Goal: Information Seeking & Learning: Find specific fact

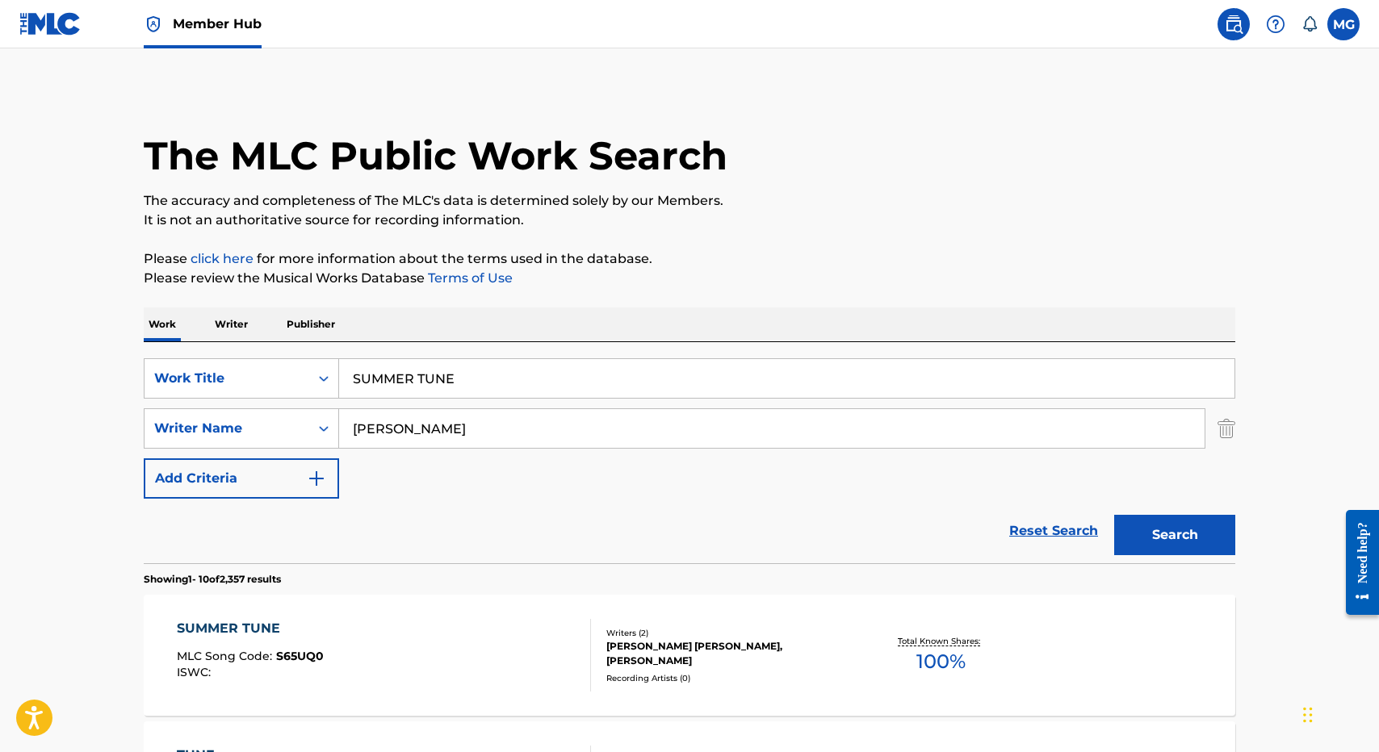
click at [383, 354] on div "SearchWithCriteriaefb5ea7c-f257-4e80-9324-6c35d264f1ac Work Title SUMMER TUNE S…" at bounding box center [689, 452] width 1091 height 221
click at [383, 375] on input "SUMMER TUNE" at bounding box center [786, 378] width 895 height 39
paste input "BY YOUR SID"
type input "BY YOUR SIDE"
click at [1114, 515] on button "Search" at bounding box center [1174, 535] width 121 height 40
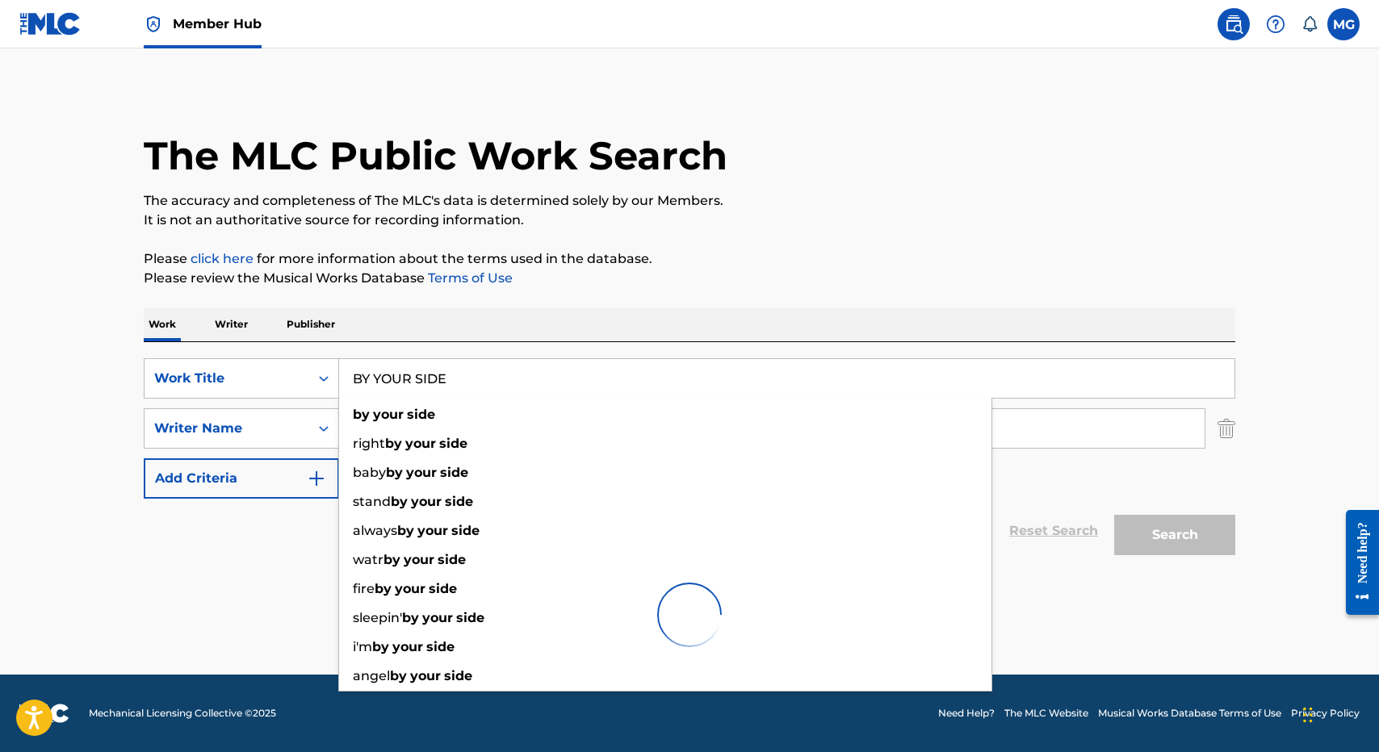
click at [718, 276] on p "Please review the Musical Works Database Terms of Use" at bounding box center [689, 278] width 1091 height 19
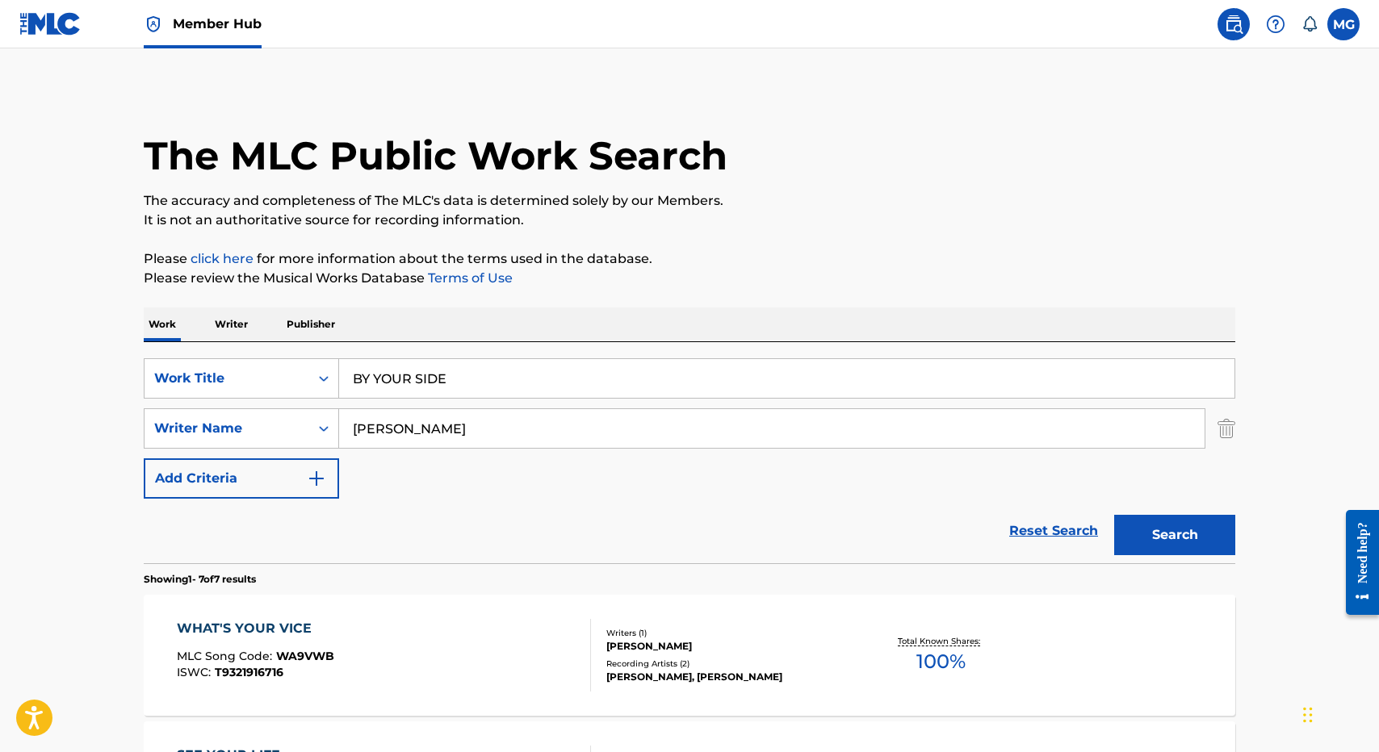
click at [584, 437] on input "WILLIAM TONY" at bounding box center [771, 428] width 865 height 39
paste input "KAUFUSI"
type input "KAUFUSI"
click at [1114, 515] on button "Search" at bounding box center [1174, 535] width 121 height 40
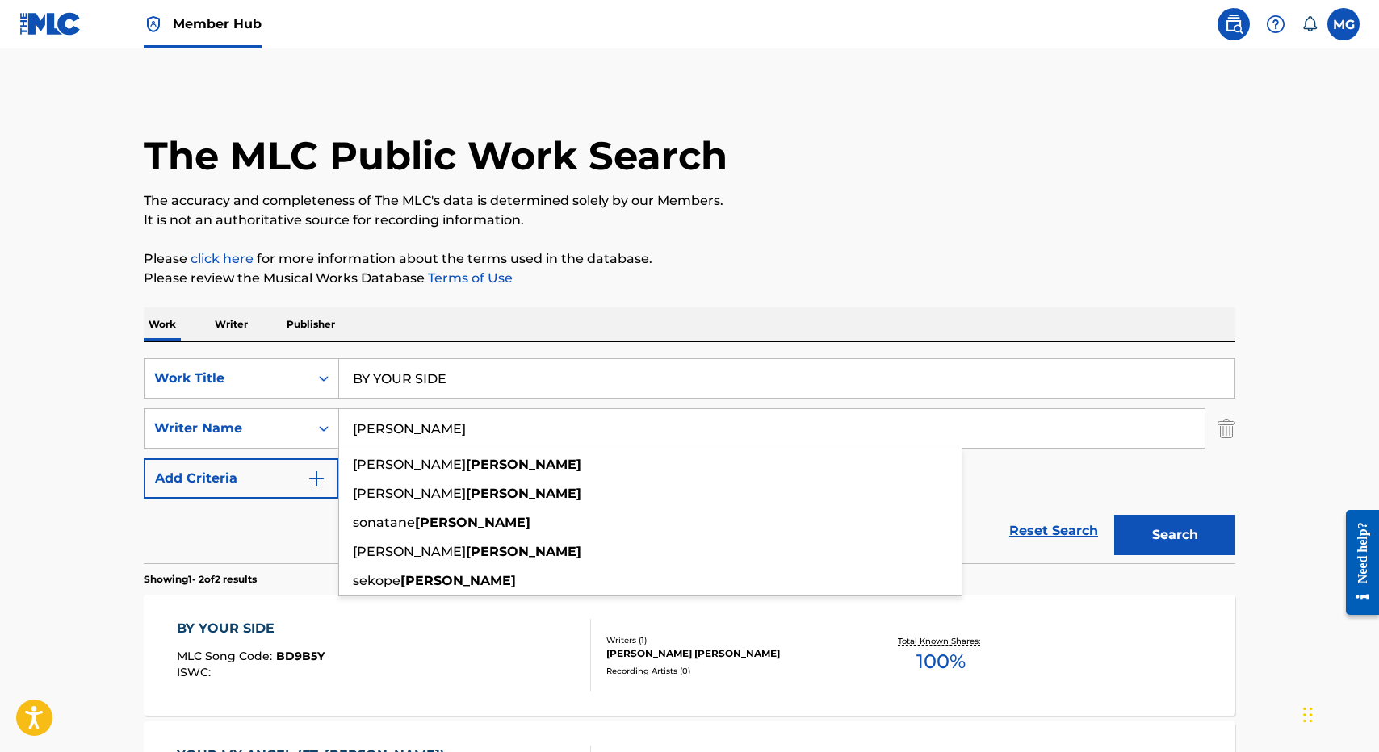
click at [697, 291] on div "The MLC Public Work Search The accuracy and completeness of The MLC's data is d…" at bounding box center [689, 503] width 1130 height 831
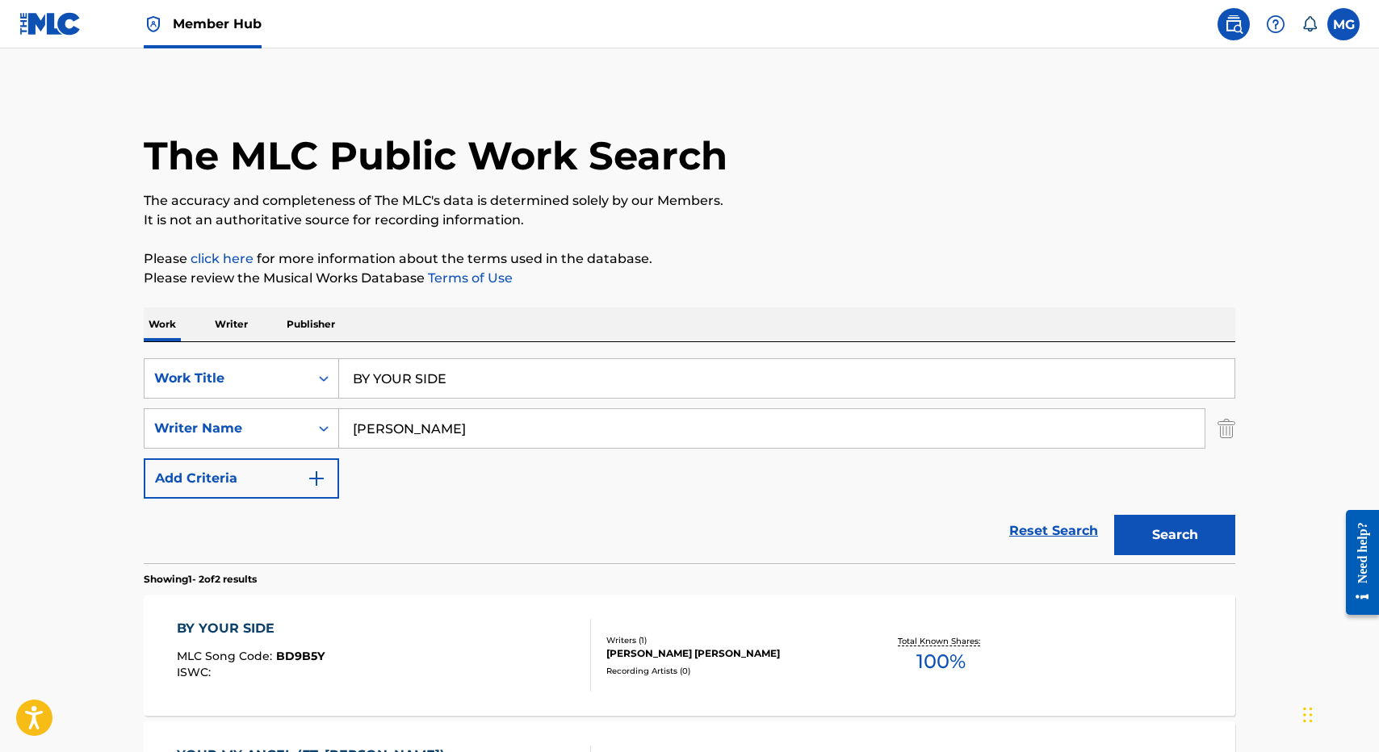
click at [559, 343] on div "SearchWithCriteriaefb5ea7c-f257-4e80-9324-6c35d264f1ac Work Title BY YOUR SIDE …" at bounding box center [689, 452] width 1091 height 221
click at [559, 370] on input "BY YOUR SIDE" at bounding box center [786, 378] width 895 height 39
click at [1114, 515] on button "Search" at bounding box center [1174, 535] width 121 height 40
click at [857, 229] on p "It is not an authoritative source for recording information." at bounding box center [689, 220] width 1091 height 19
click at [392, 395] on input "SINCERELY" at bounding box center [786, 378] width 895 height 39
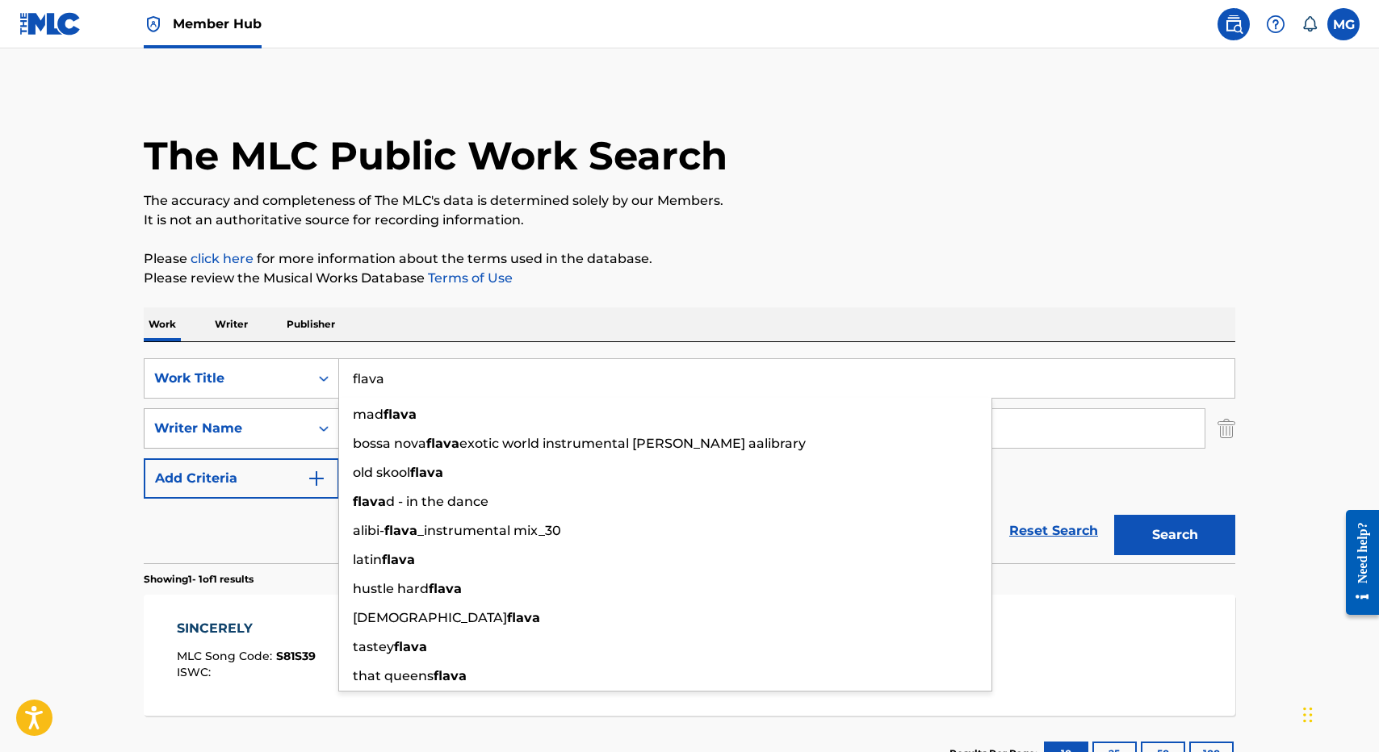
type input "flava"
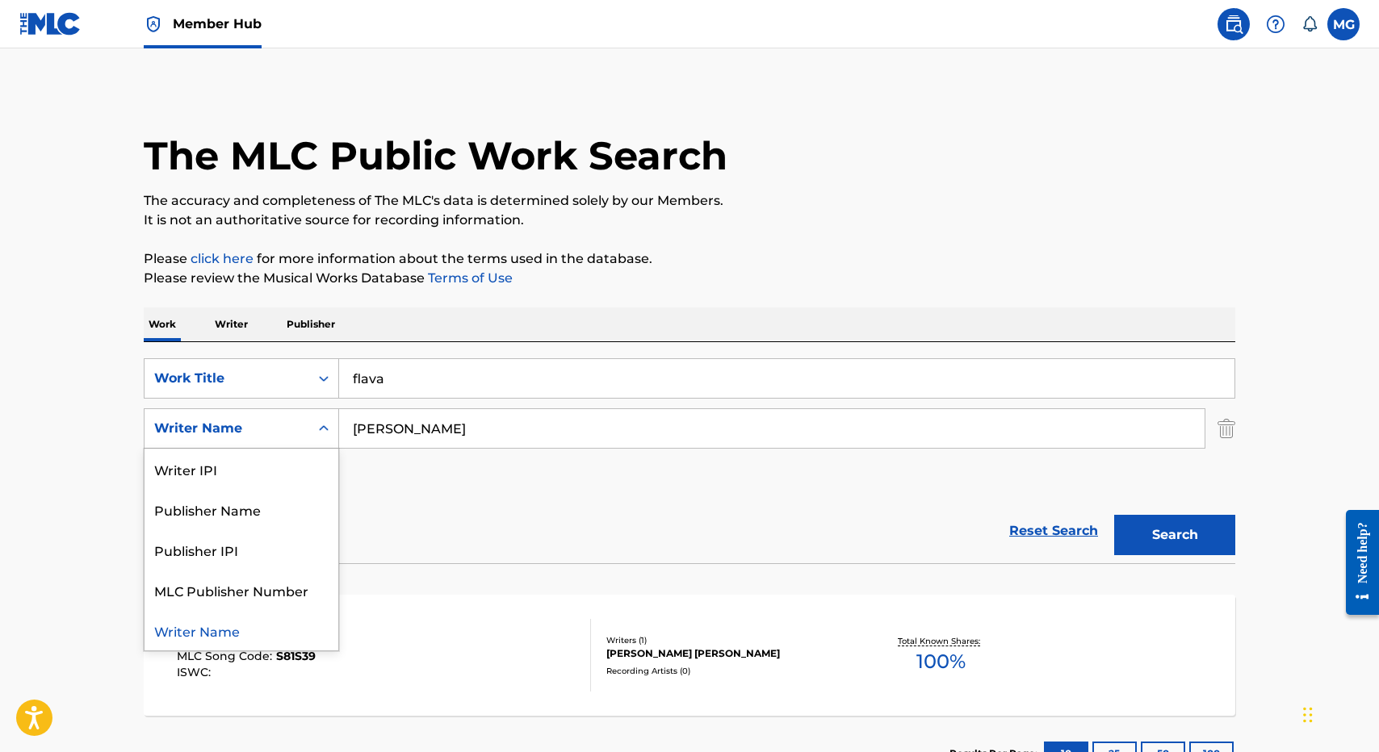
click at [308, 426] on div "Writer Name" at bounding box center [226, 428] width 165 height 31
click at [414, 426] on input "KAUFUSI" at bounding box center [771, 428] width 865 height 39
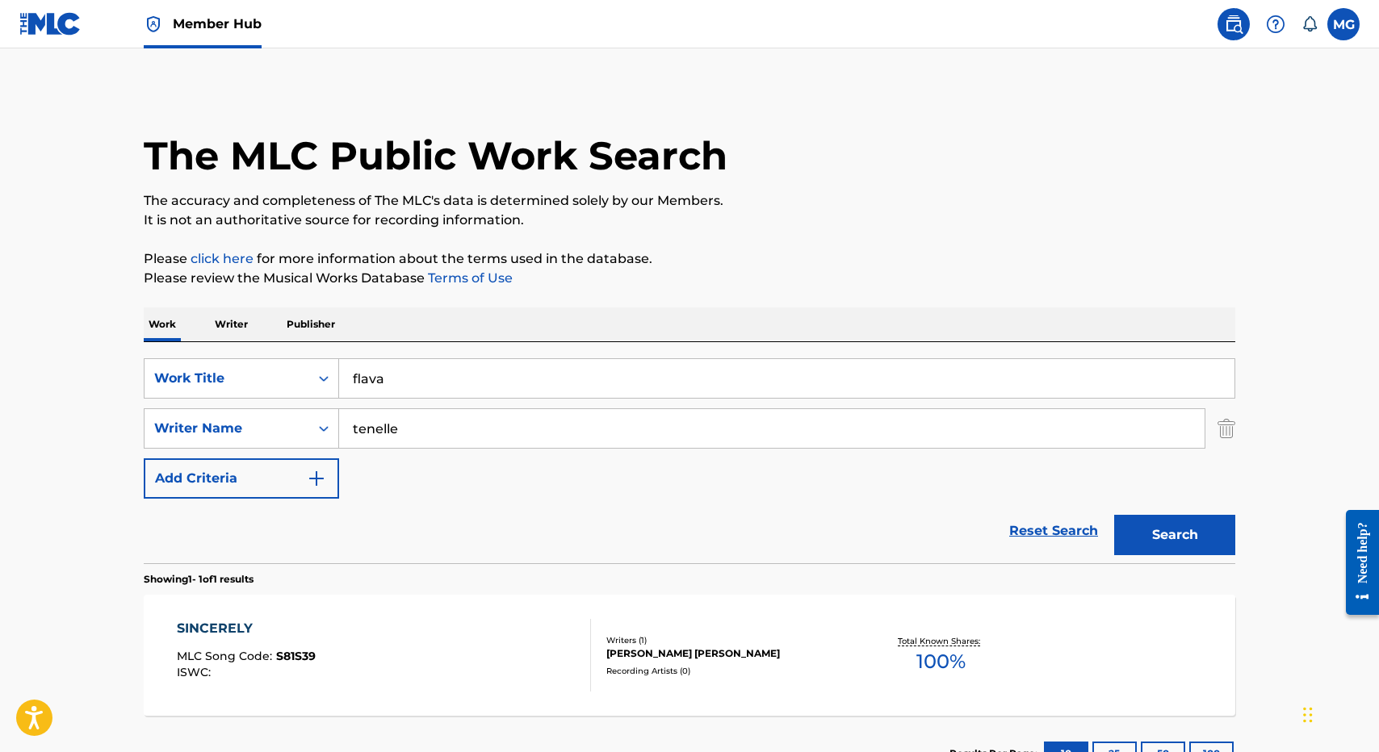
type input "tenelle"
click at [1114, 515] on button "Search" at bounding box center [1174, 535] width 121 height 40
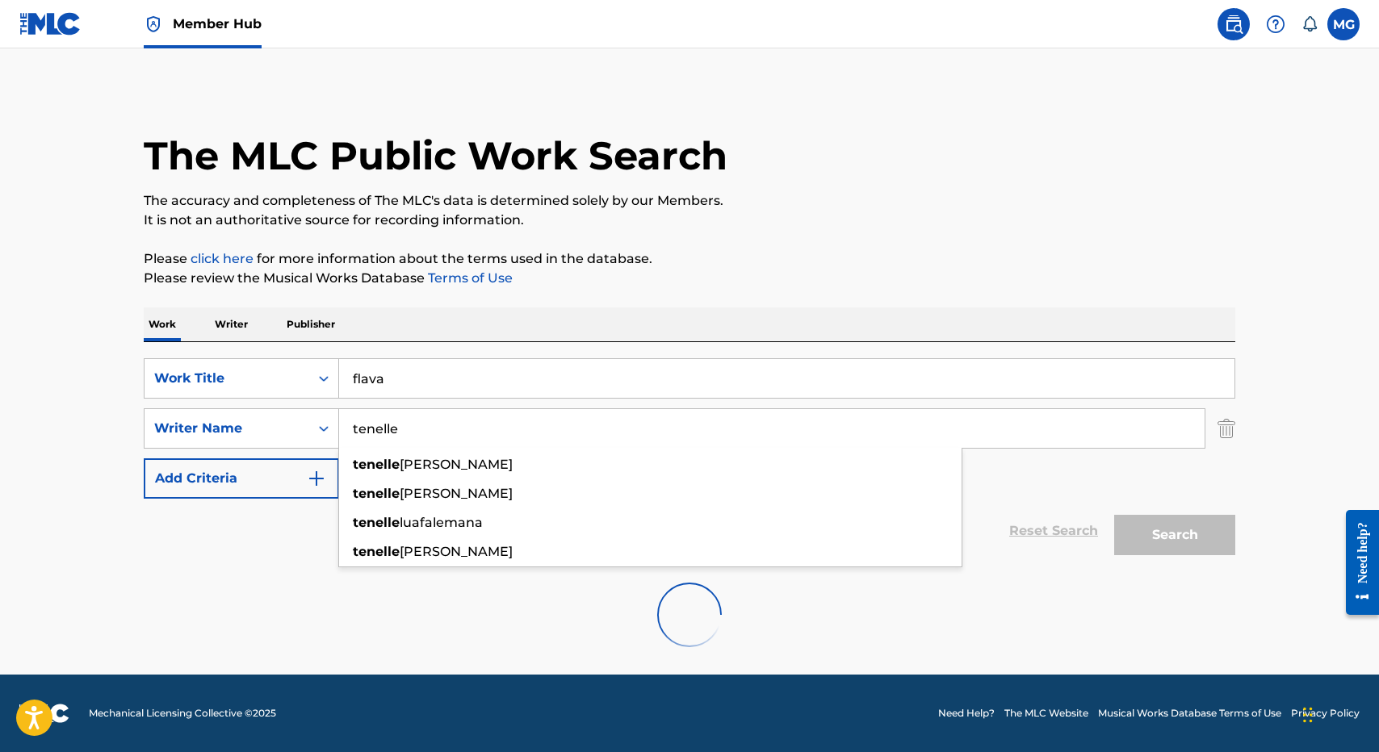
click at [718, 313] on div "Work Writer Publisher" at bounding box center [689, 325] width 1091 height 34
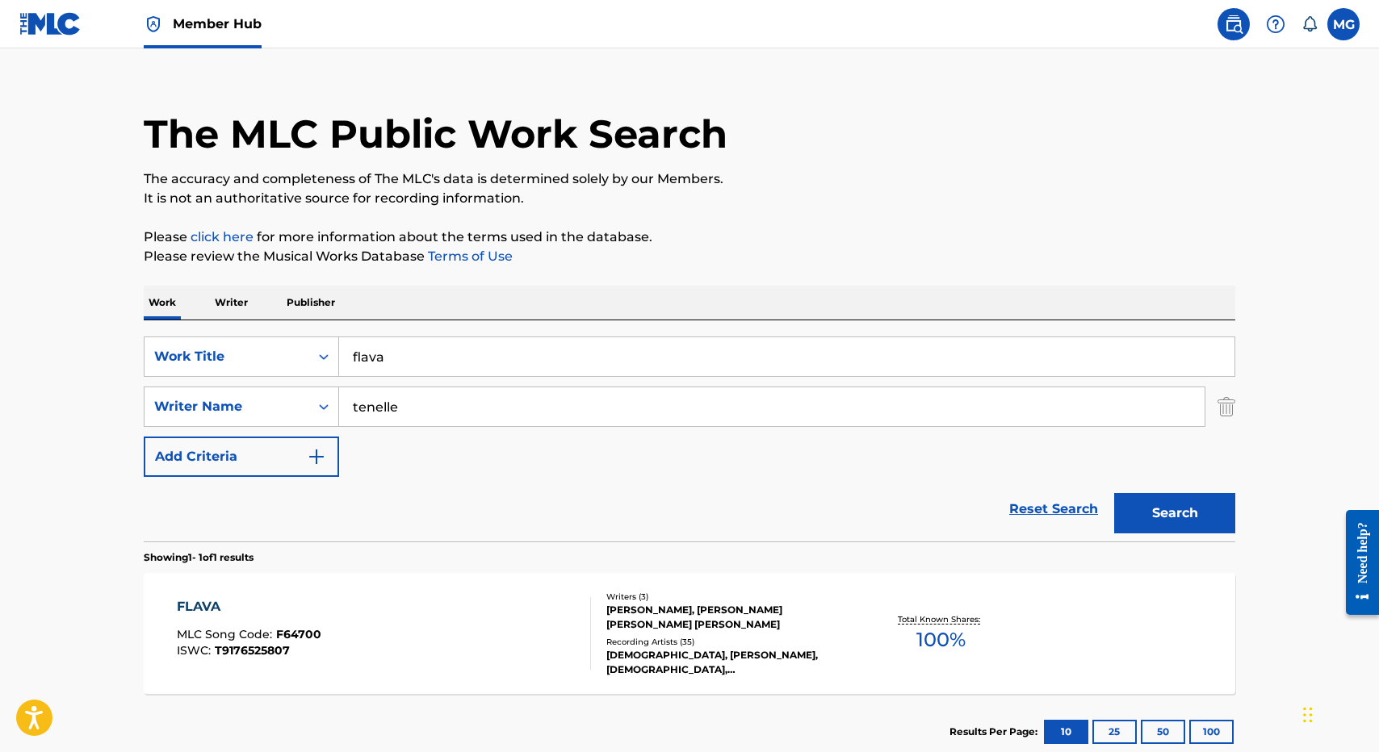
scroll to position [33, 0]
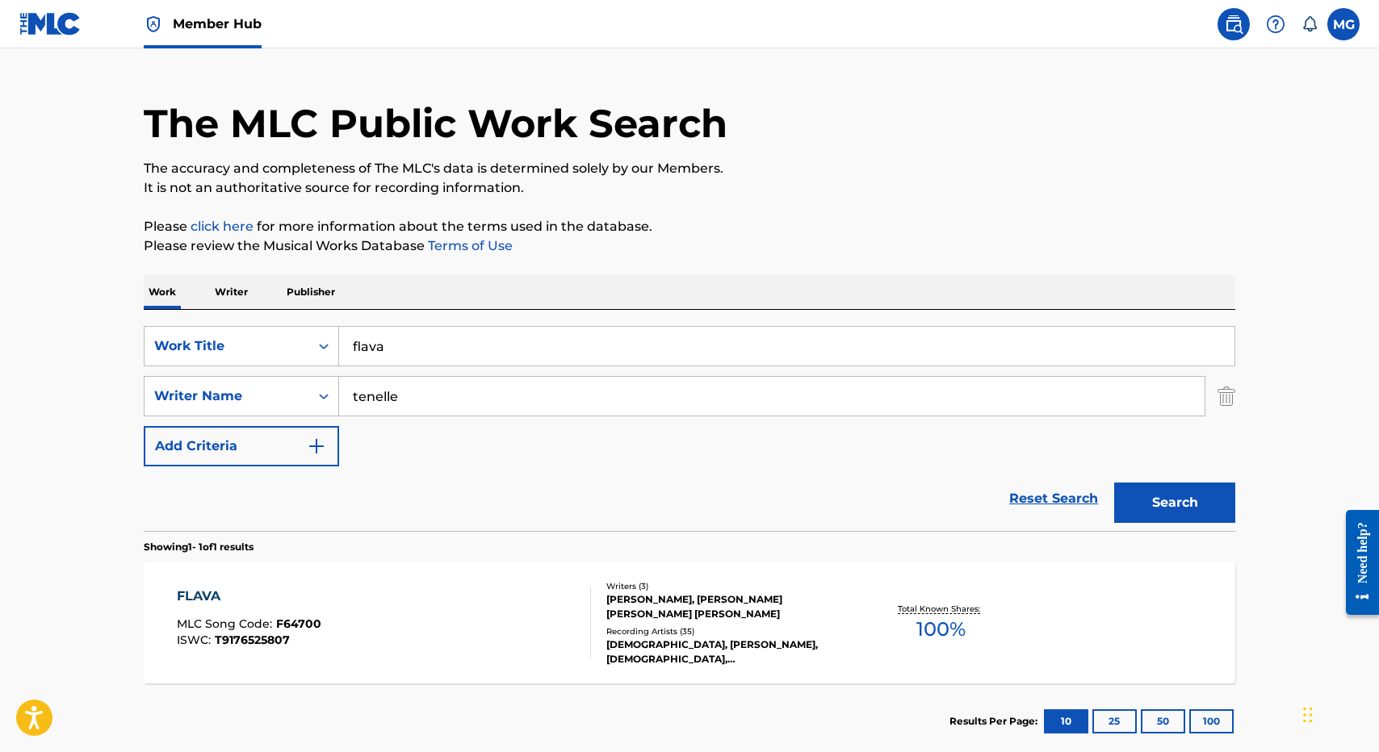
click at [531, 667] on div "FLAVA MLC Song Code : F64700 ISWC : T9176525807 Writers ( 3 ) TENELLE LUAFALEMA…" at bounding box center [689, 623] width 1091 height 121
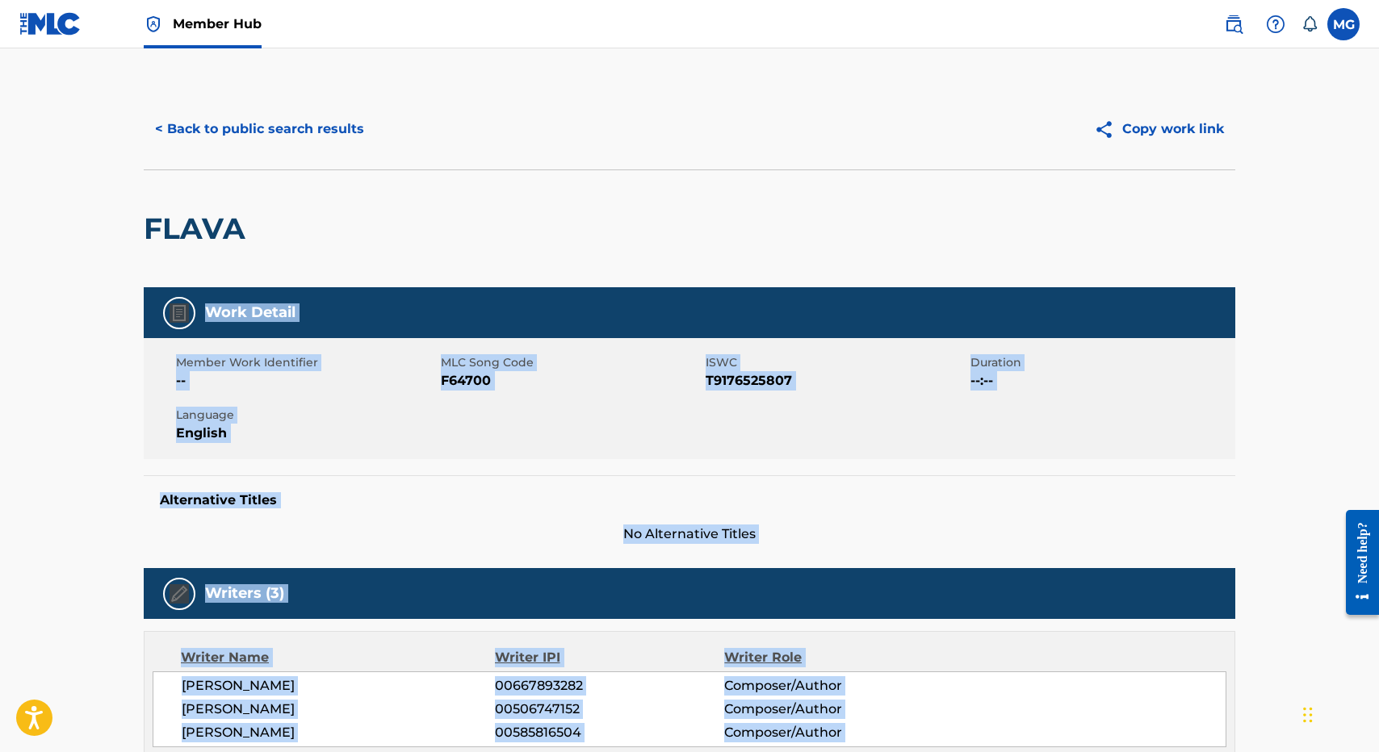
scroll to position [777, 0]
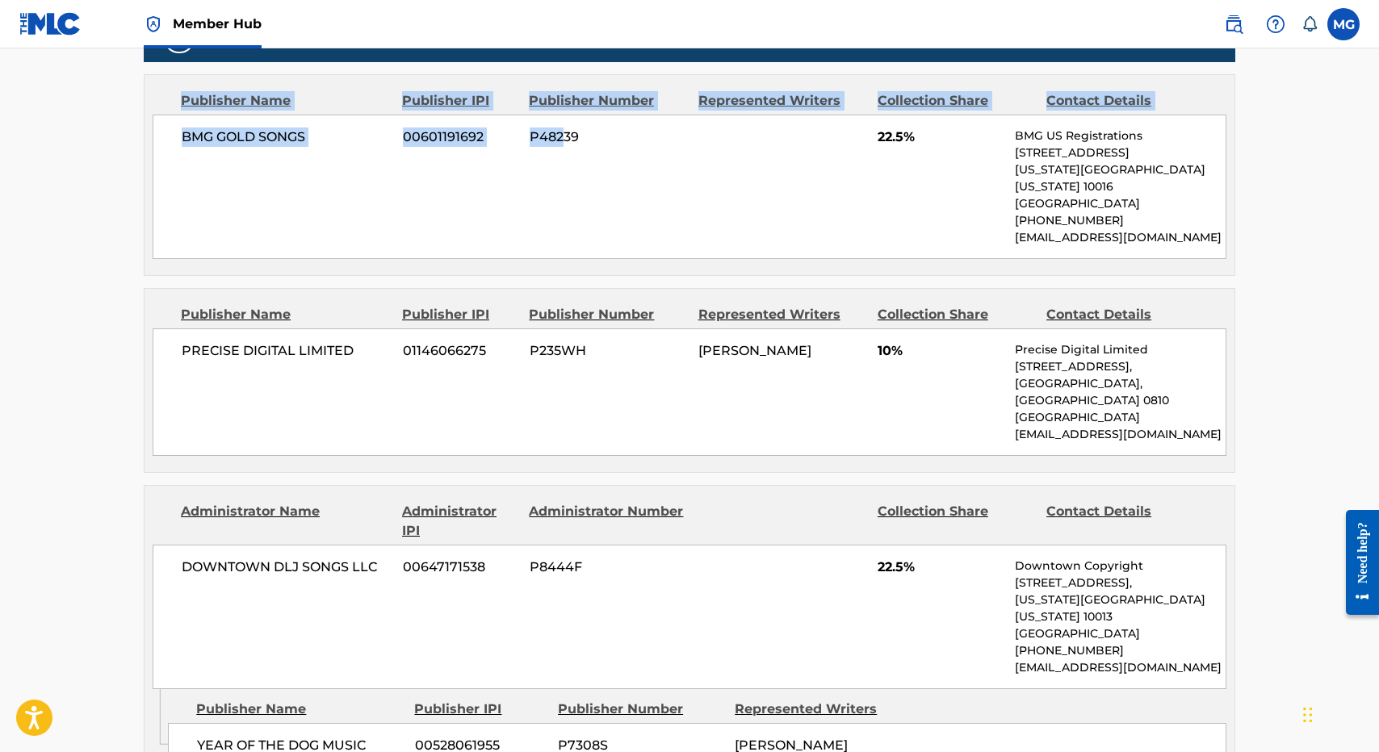
drag, startPoint x: 630, startPoint y: 268, endPoint x: 563, endPoint y: 141, distance: 143.3
click at [563, 141] on div "< Back to public search results Copy work link FLAVA Work Detail Member Work Id…" at bounding box center [689, 651] width 1130 height 2680
click at [564, 141] on span "P48239" at bounding box center [608, 137] width 157 height 19
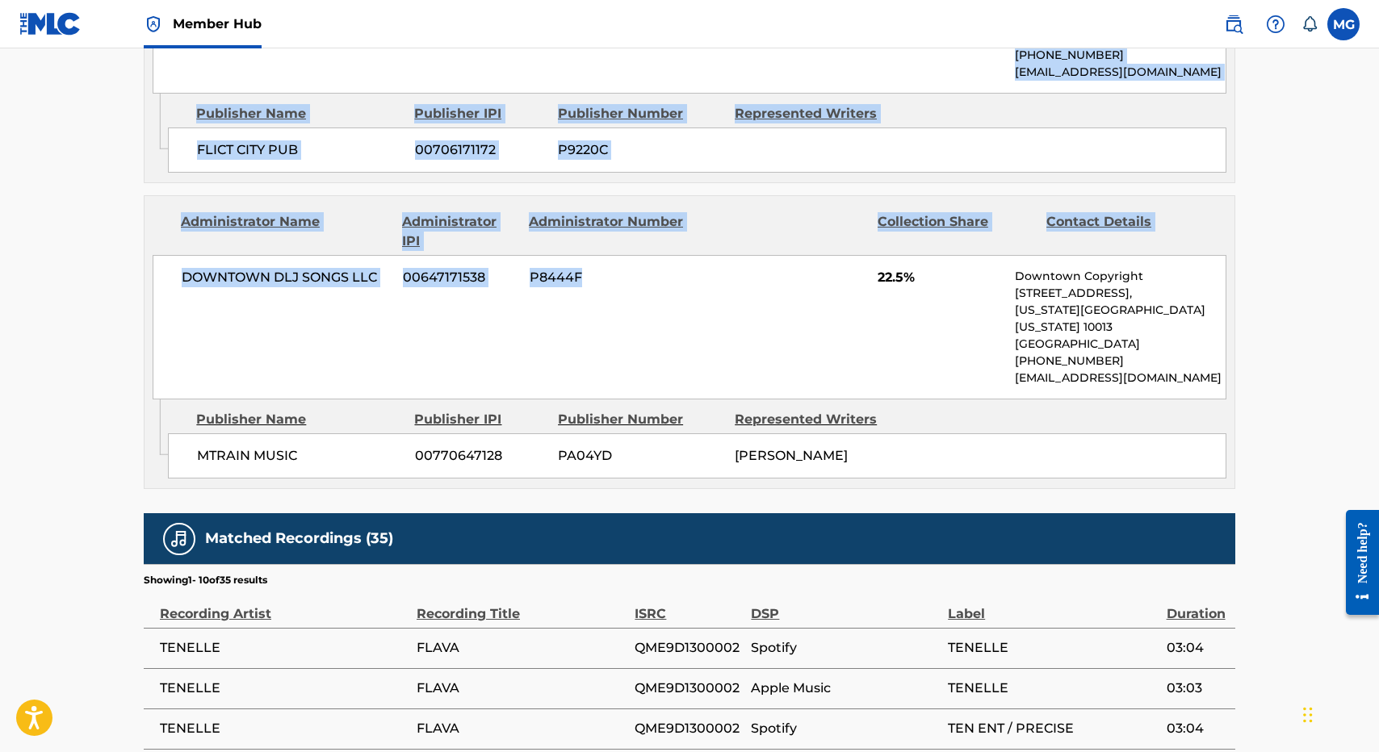
drag, startPoint x: 566, startPoint y: 352, endPoint x: 578, endPoint y: 237, distance: 115.3
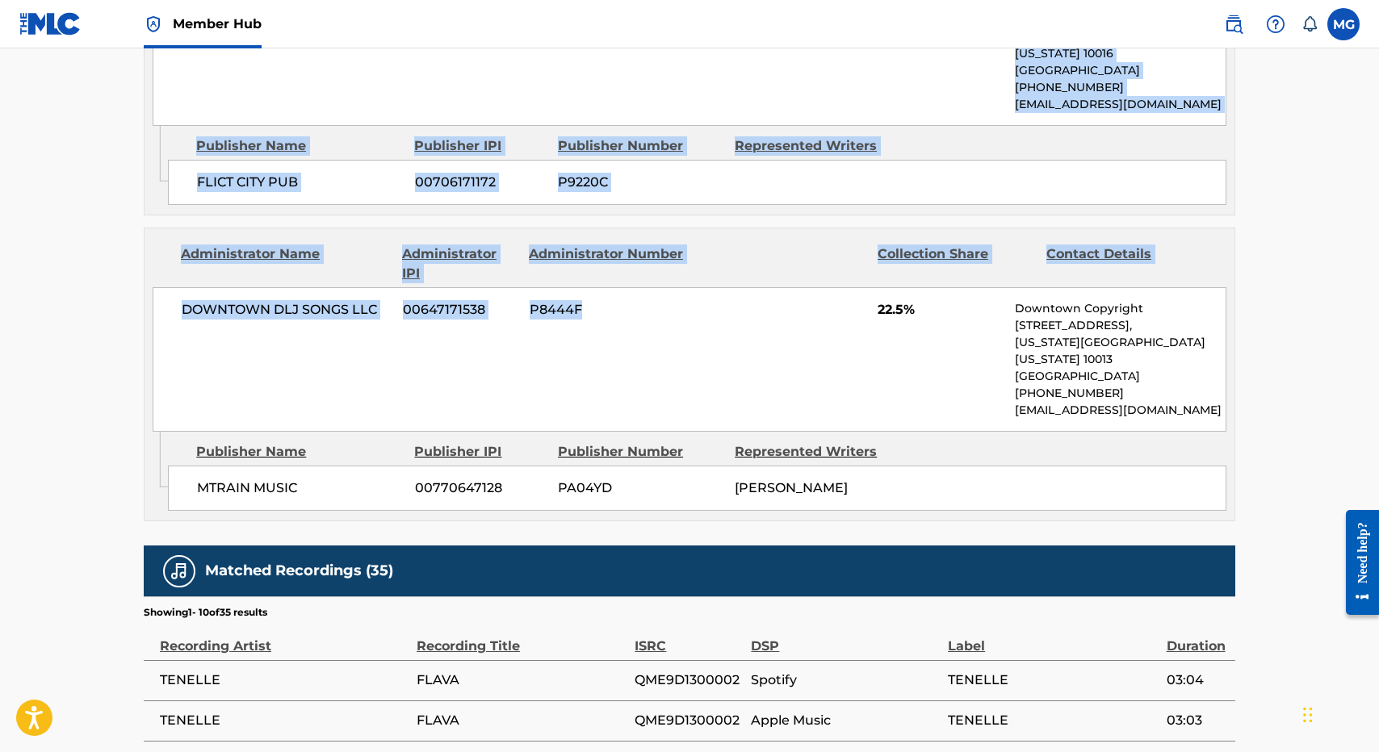
click at [578, 287] on div "DOWNTOWN DLJ SONGS LLC 00647171538 P8444F 22.5% Downtown Copyright 155 6th Ave,…" at bounding box center [690, 359] width 1074 height 144
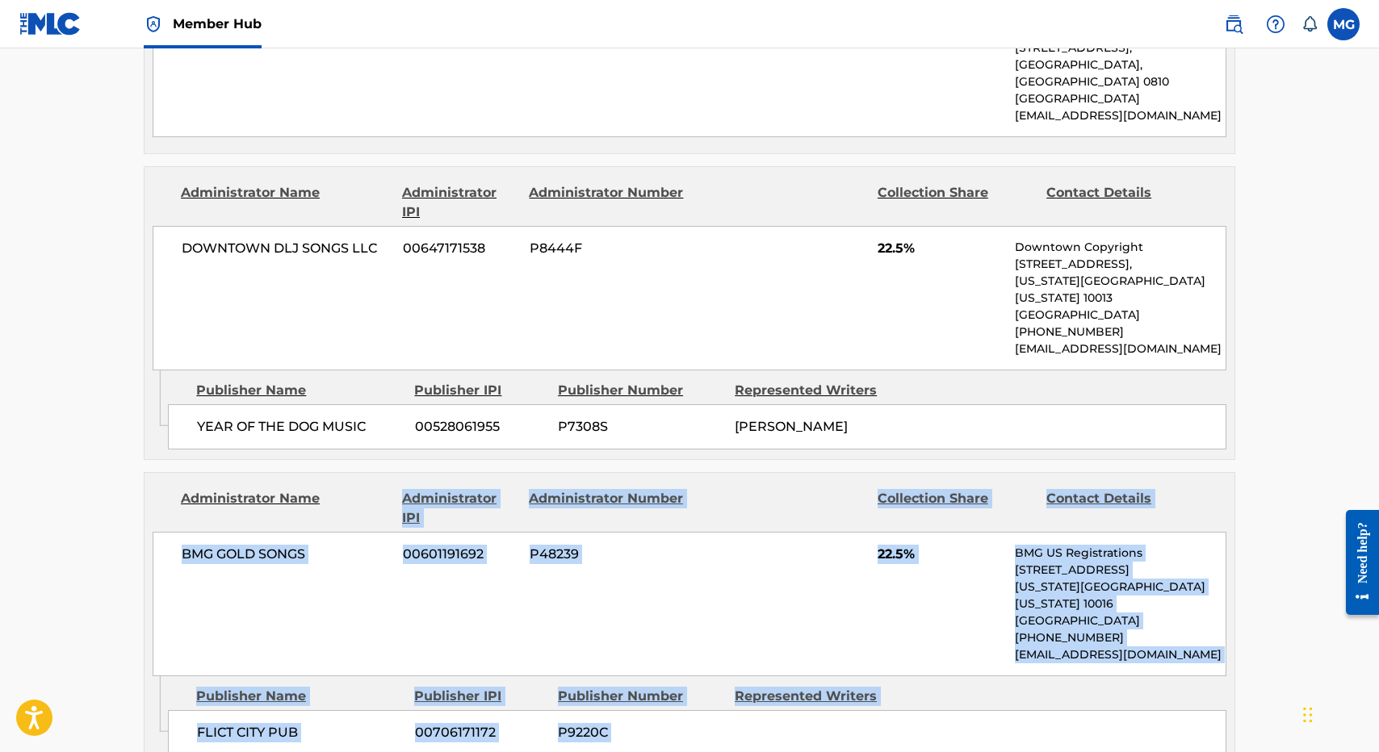
drag, startPoint x: 573, startPoint y: 249, endPoint x: 519, endPoint y: 425, distance: 184.9
click at [519, 425] on div "Publishers (5) Total shares: 100 % Publisher Name Publisher IPI Publisher Numbe…" at bounding box center [689, 381] width 1091 height 1379
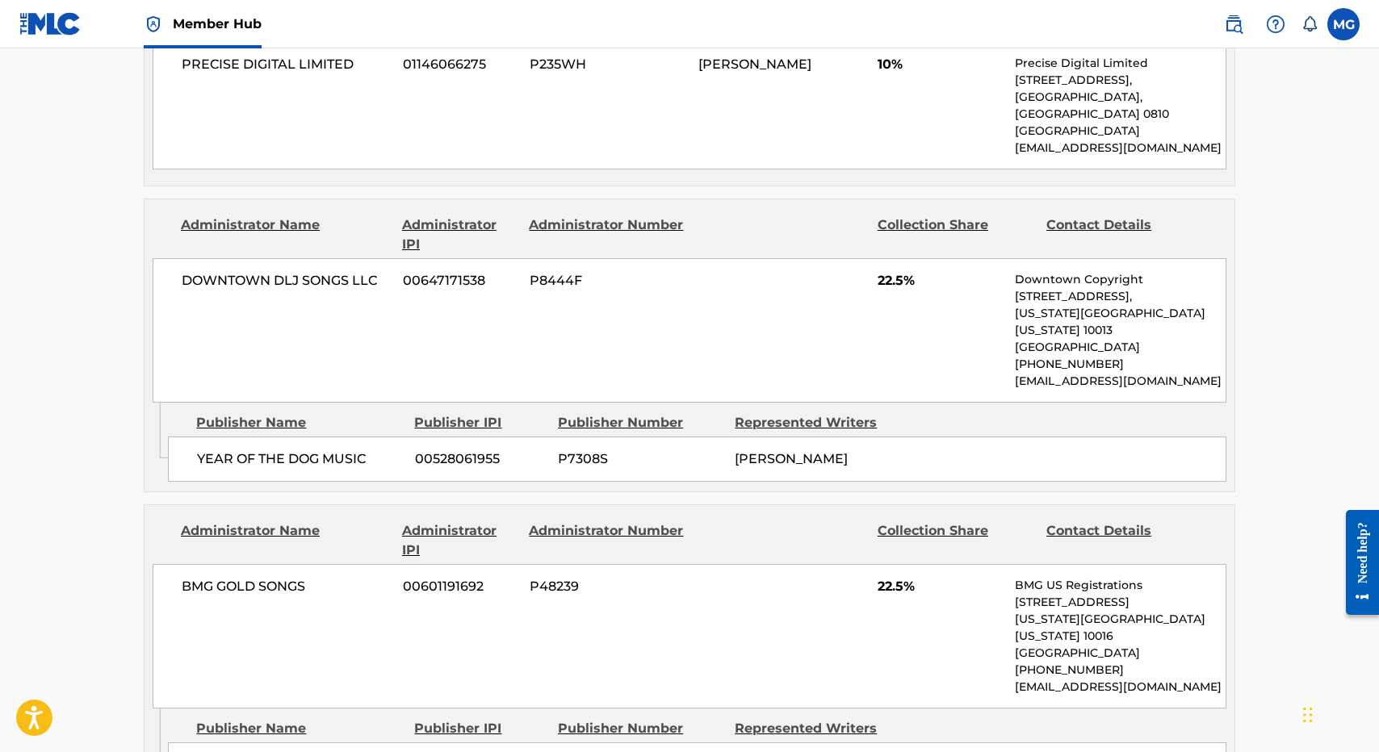
click at [519, 437] on div "YEAR OF THE DOG MUSIC 00528061955 P7308S MEGHAN ELIZABETH TRAINOR" at bounding box center [697, 459] width 1058 height 45
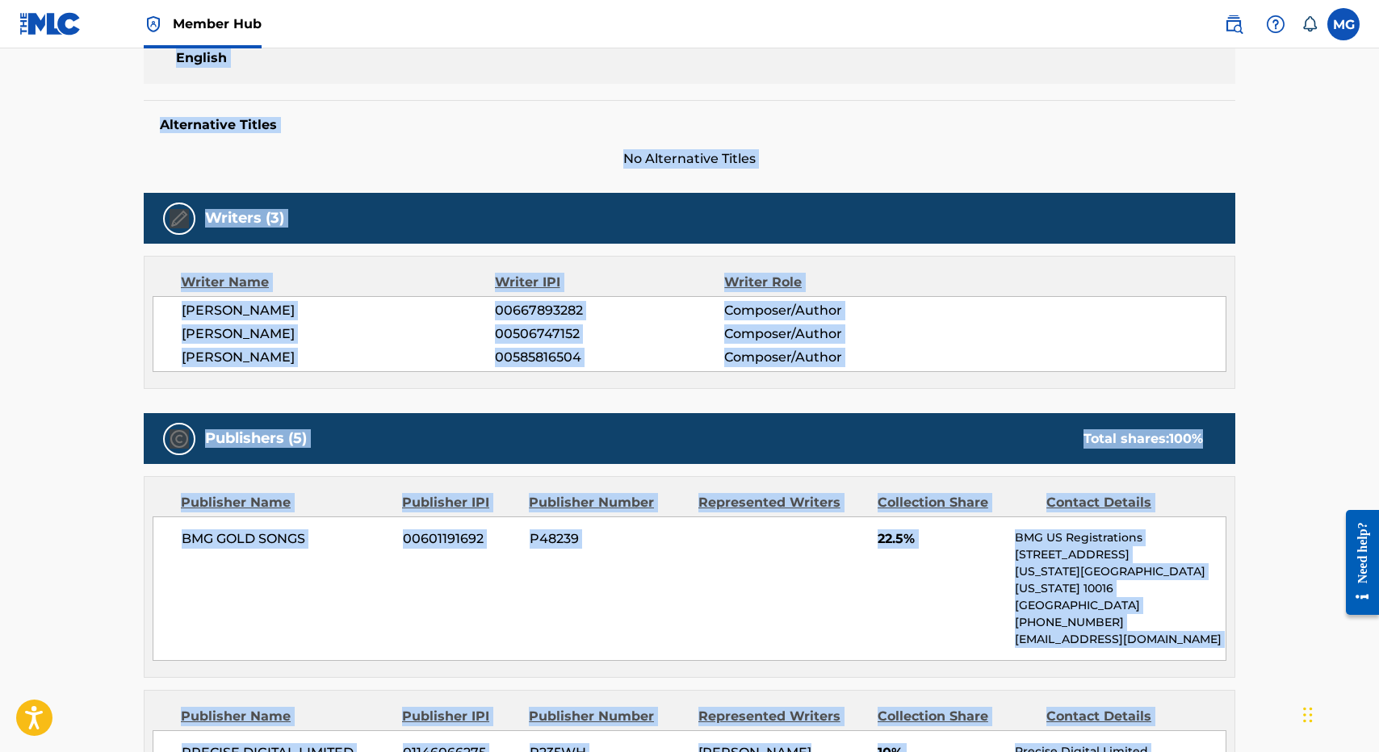
scroll to position [0, 0]
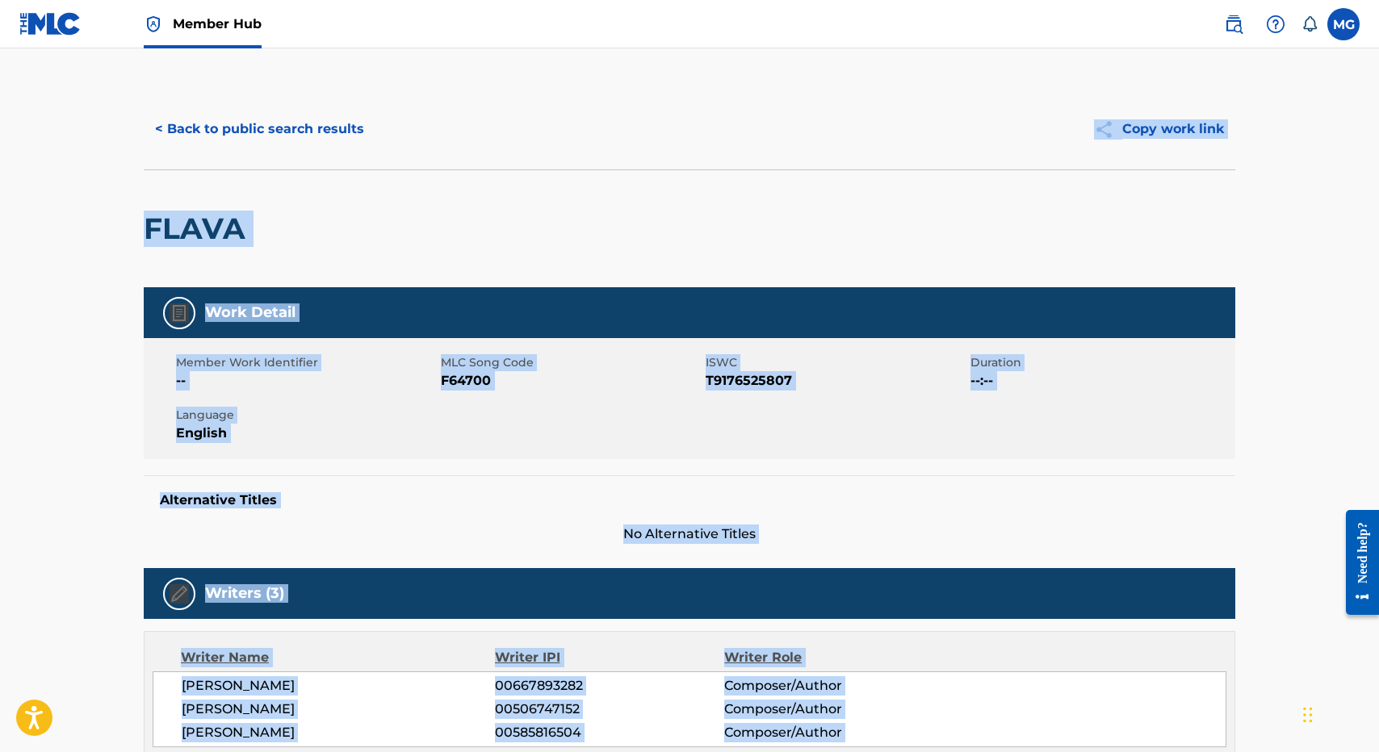
drag, startPoint x: 519, startPoint y: 425, endPoint x: 380, endPoint y: 174, distance: 286.9
click at [312, 136] on button "< Back to public search results" at bounding box center [260, 129] width 232 height 40
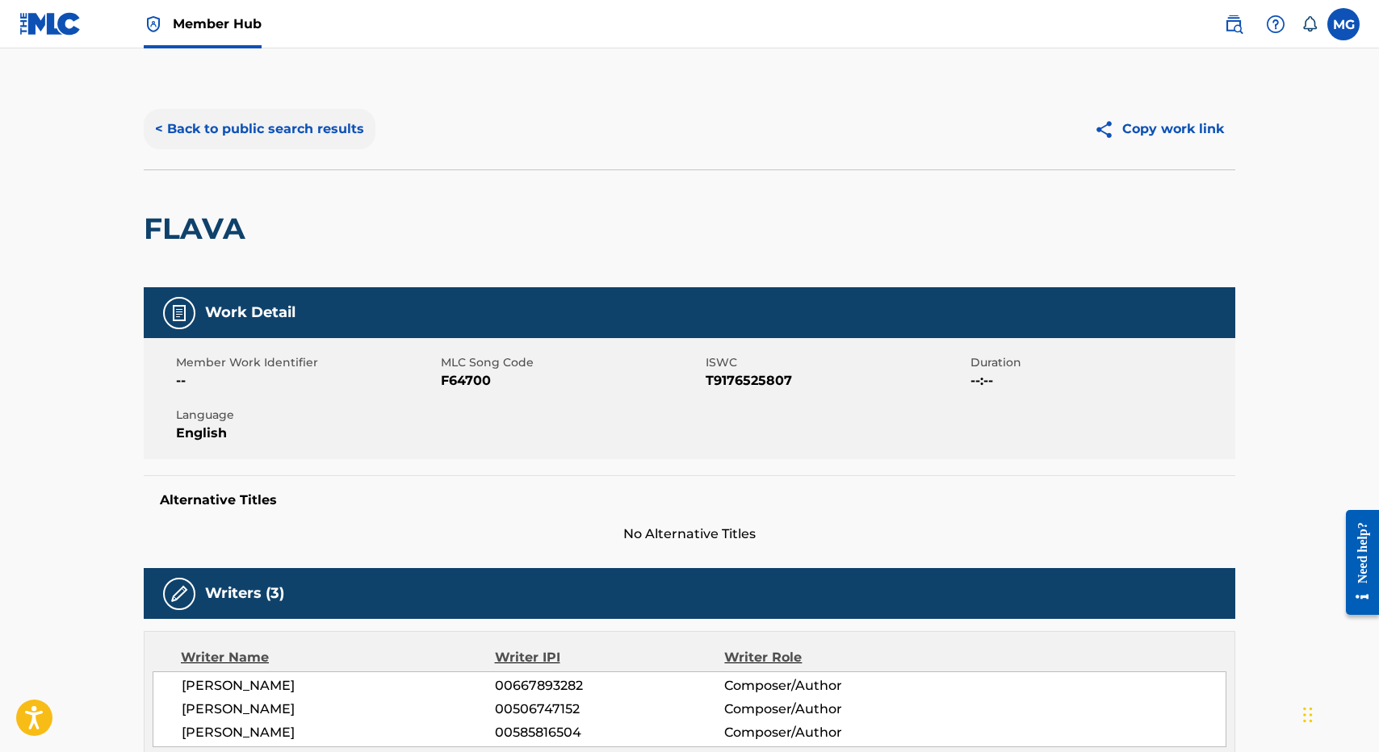
scroll to position [33, 0]
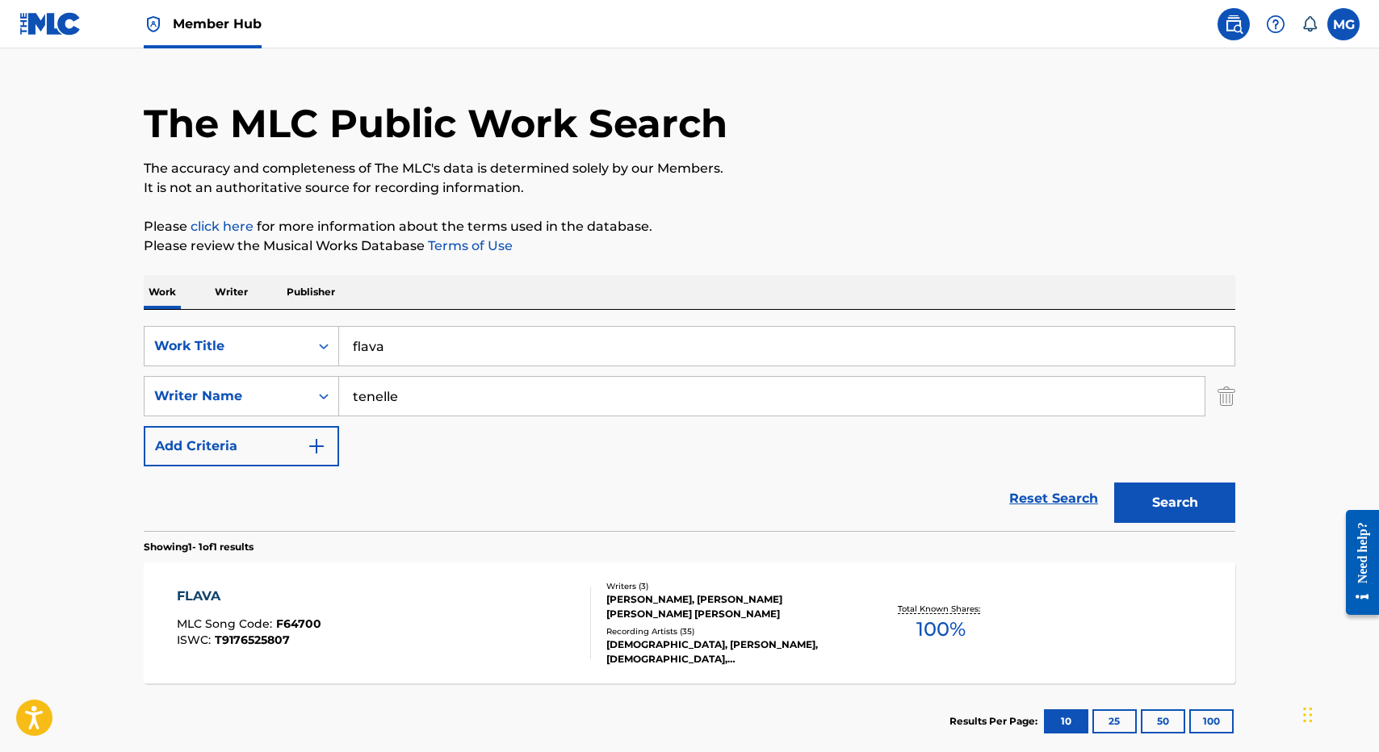
click at [438, 379] on input "tenelle" at bounding box center [771, 396] width 865 height 39
click at [438, 359] on input "flava" at bounding box center [786, 346] width 895 height 39
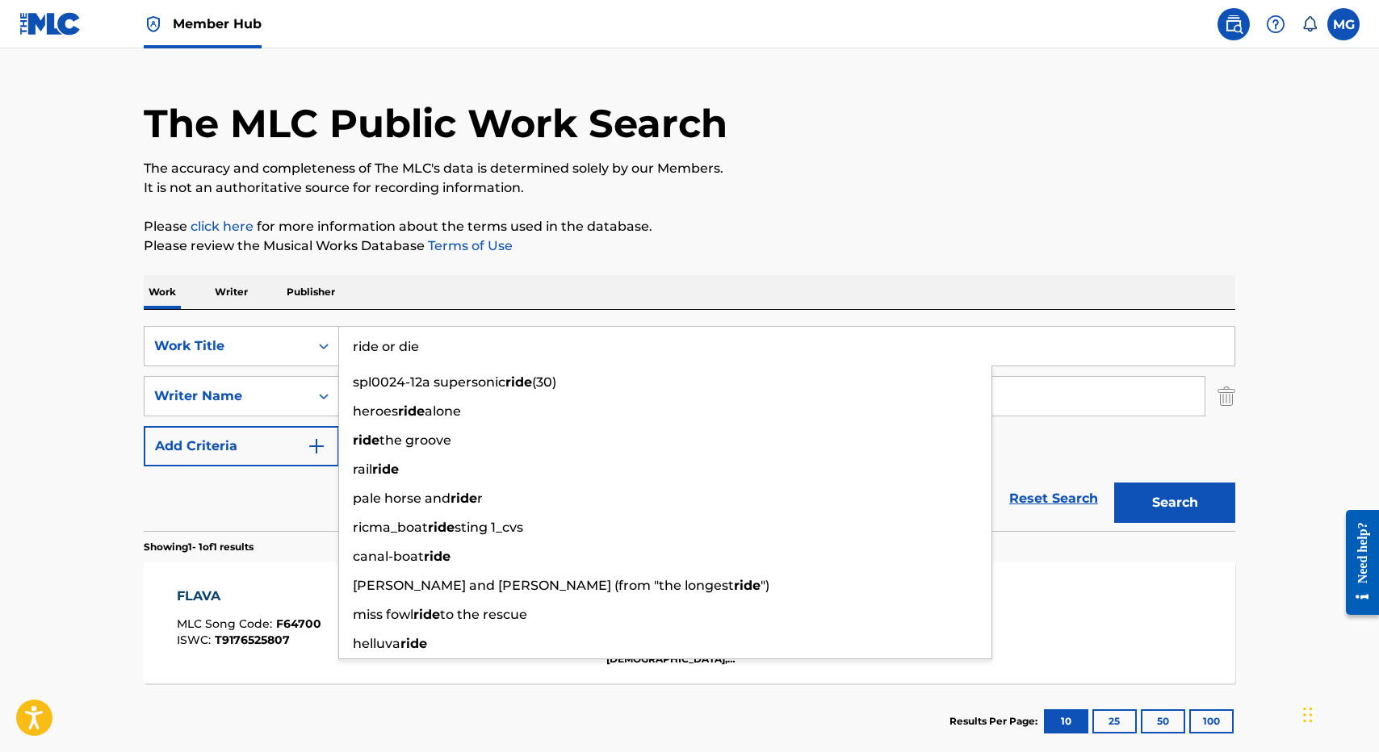
type input "ride or die"
click at [1114, 483] on button "Search" at bounding box center [1174, 503] width 121 height 40
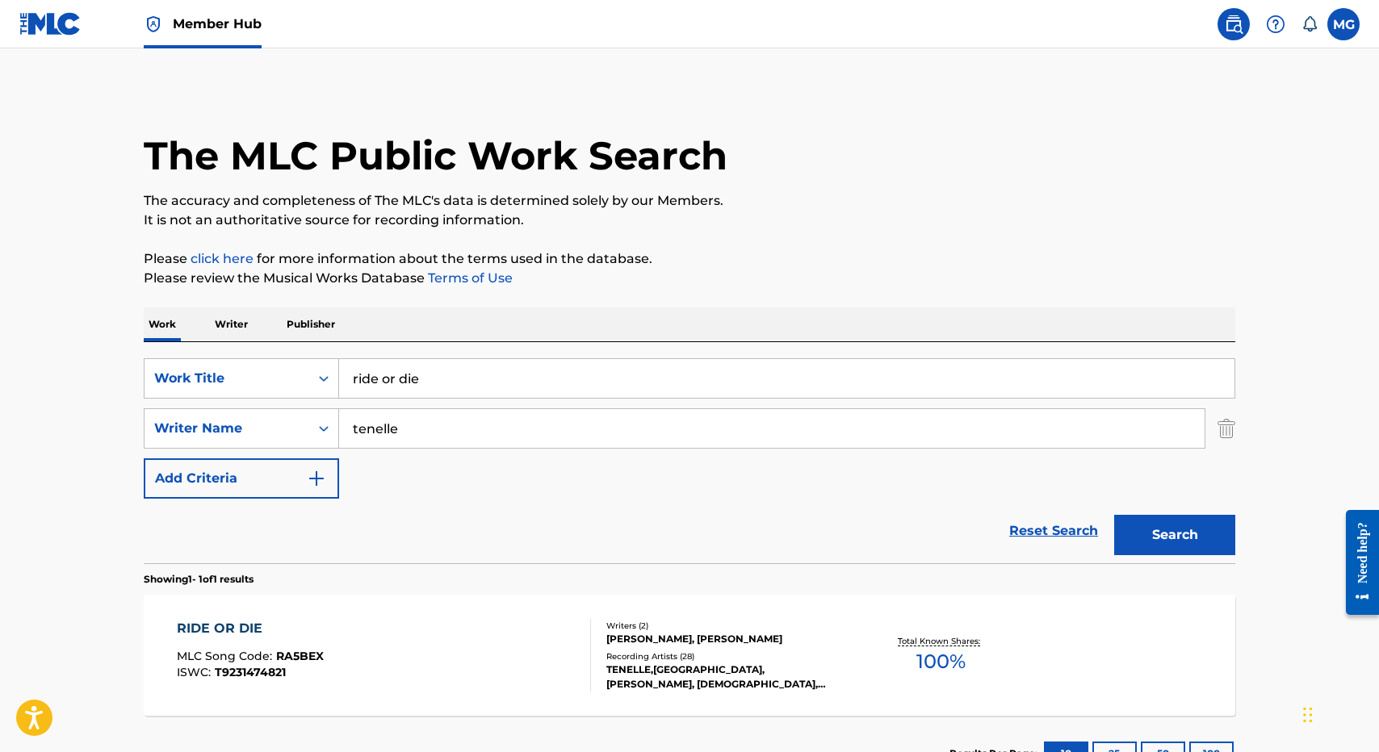
click at [804, 256] on p "Please click here for more information about the terms used in the database." at bounding box center [689, 258] width 1091 height 19
click at [442, 686] on div "RIDE OR DIE MLC Song Code : RA5BEX ISWC : T9231474821" at bounding box center [384, 655] width 415 height 73
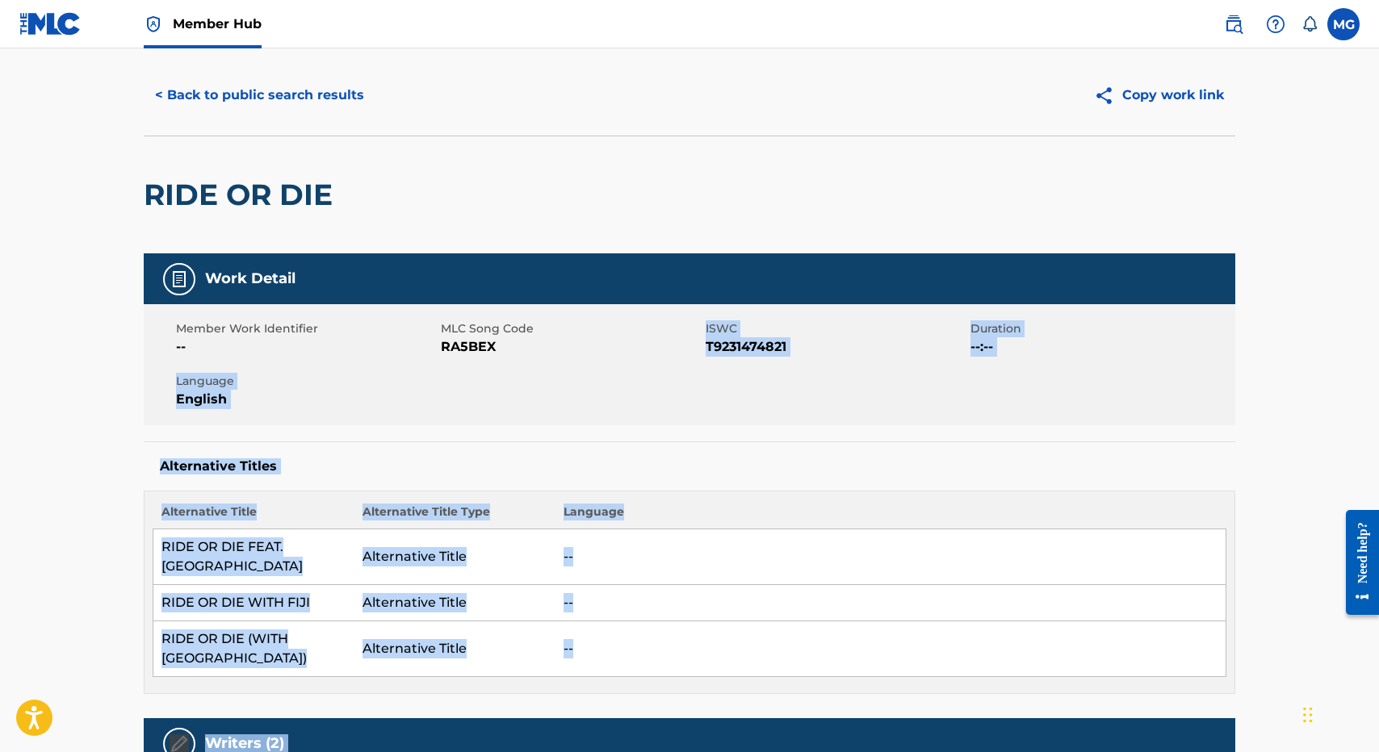
scroll to position [641, 0]
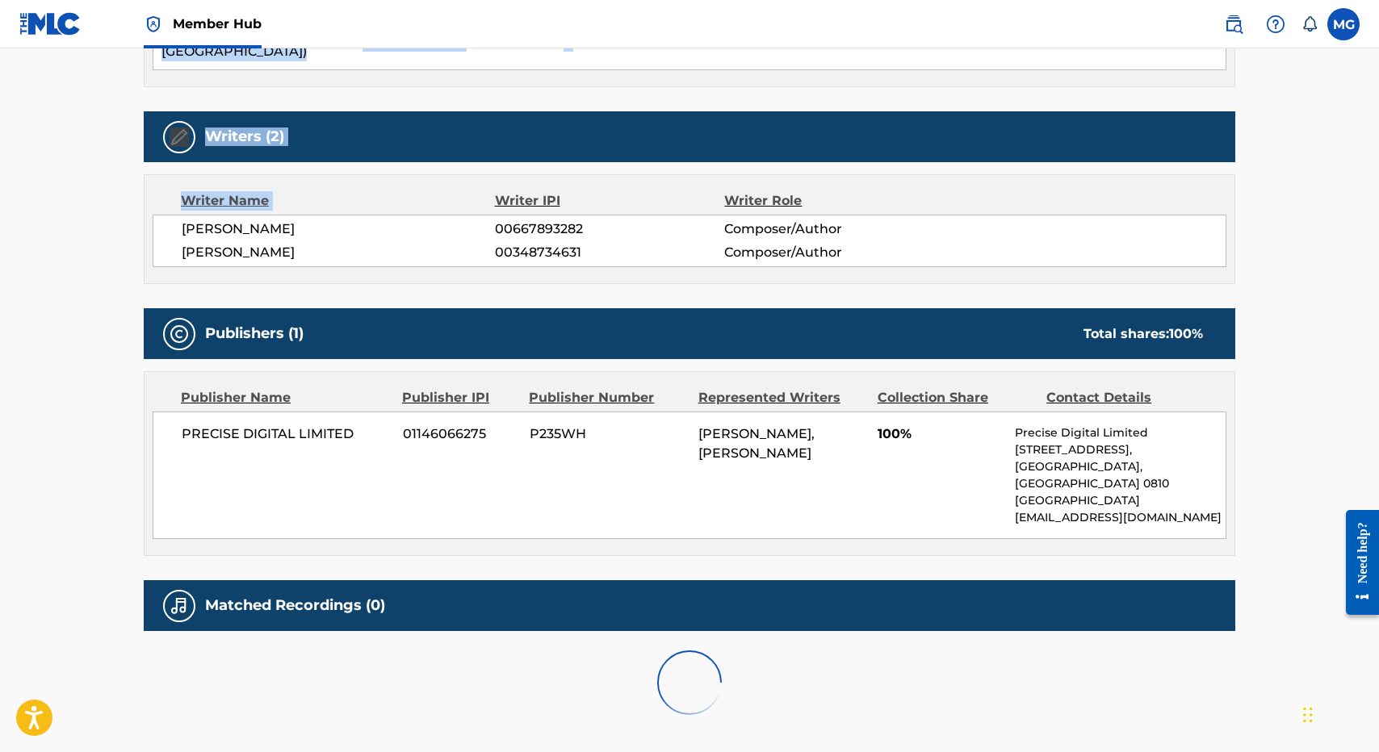
drag, startPoint x: 515, startPoint y: 633, endPoint x: 541, endPoint y: 132, distance: 501.1
click at [541, 132] on div "Work Detail Member Work Identifier -- MLC Song Code RA5BEX ISWC T9231474821 Dur…" at bounding box center [689, 190] width 1091 height 1088
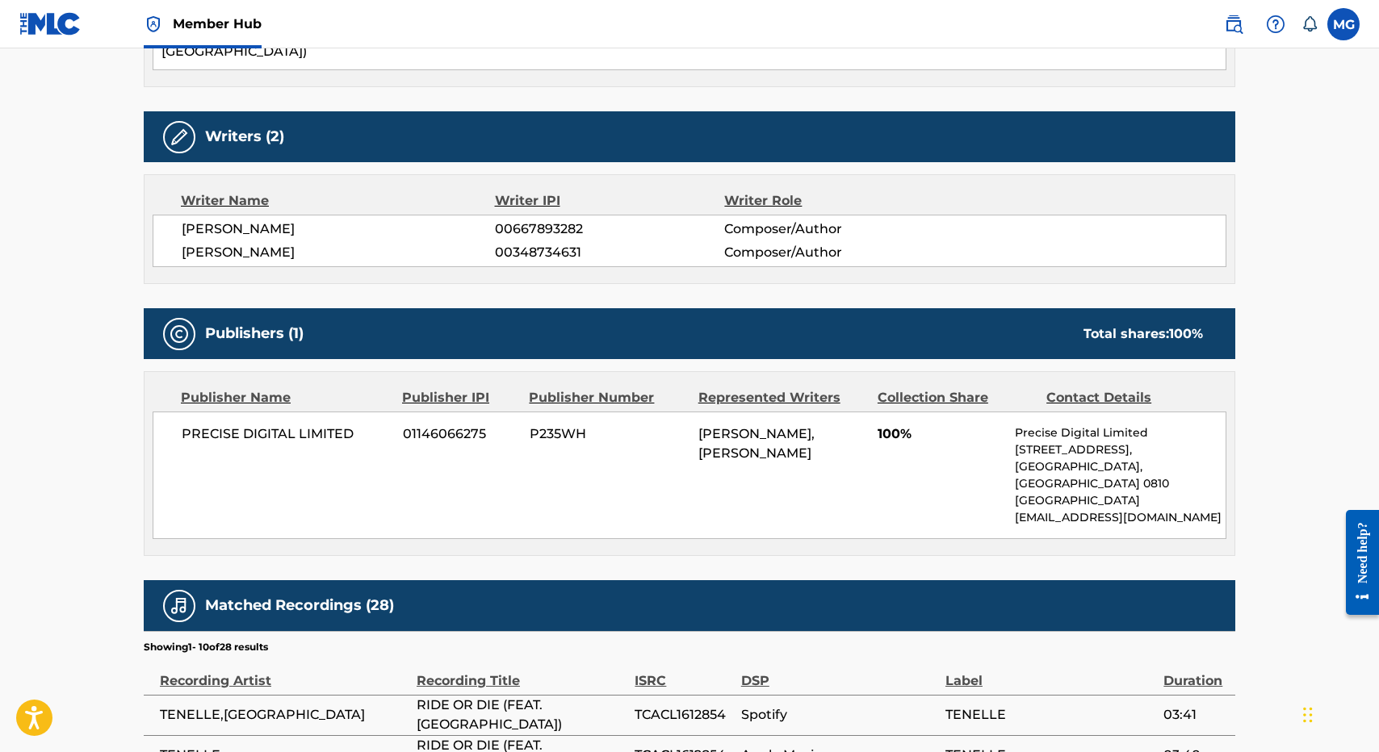
click at [546, 462] on div "PRECISE DIGITAL LIMITED 01146066275 P235WH GEORGE BROOKS VEIKOSO, TENELLE LUAFA…" at bounding box center [690, 476] width 1074 height 128
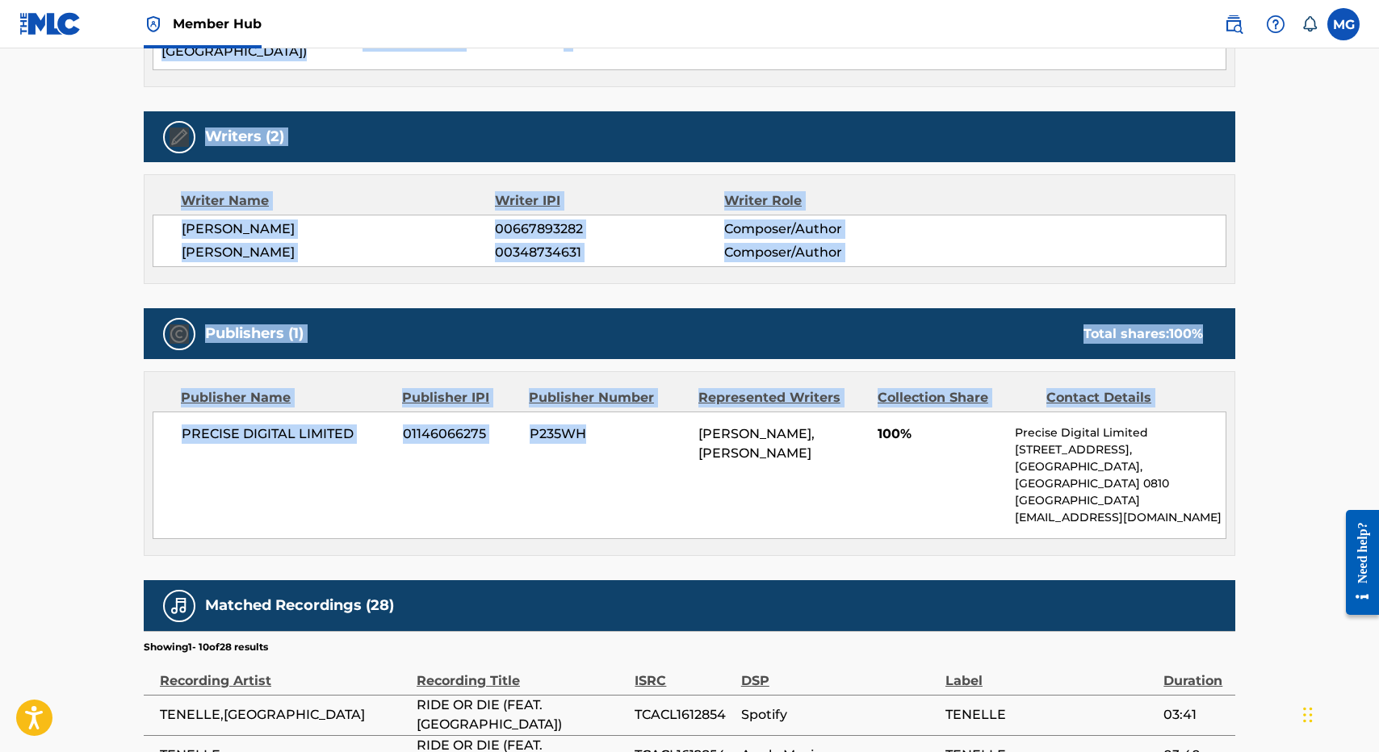
scroll to position [0, 0]
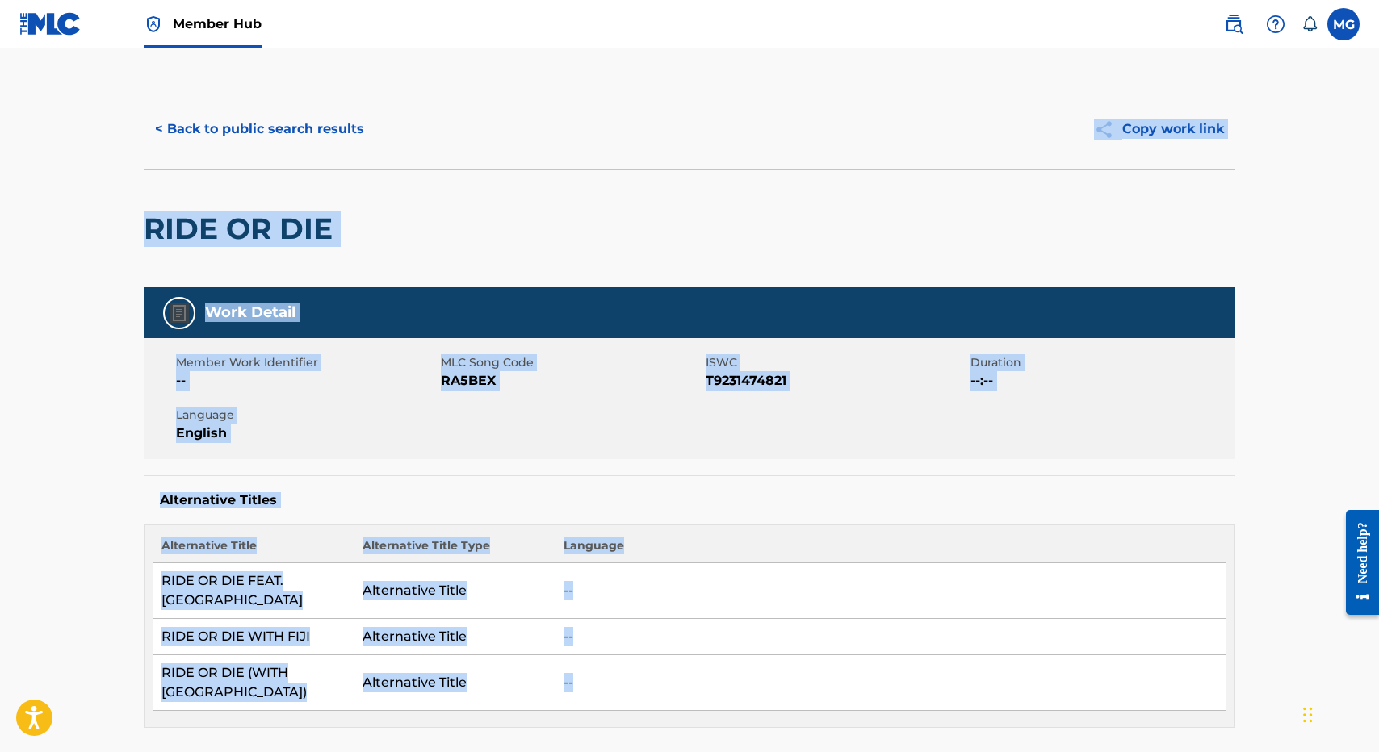
drag, startPoint x: 546, startPoint y: 462, endPoint x: 366, endPoint y: 194, distance: 322.4
click at [271, 138] on button "< Back to public search results" at bounding box center [260, 129] width 232 height 40
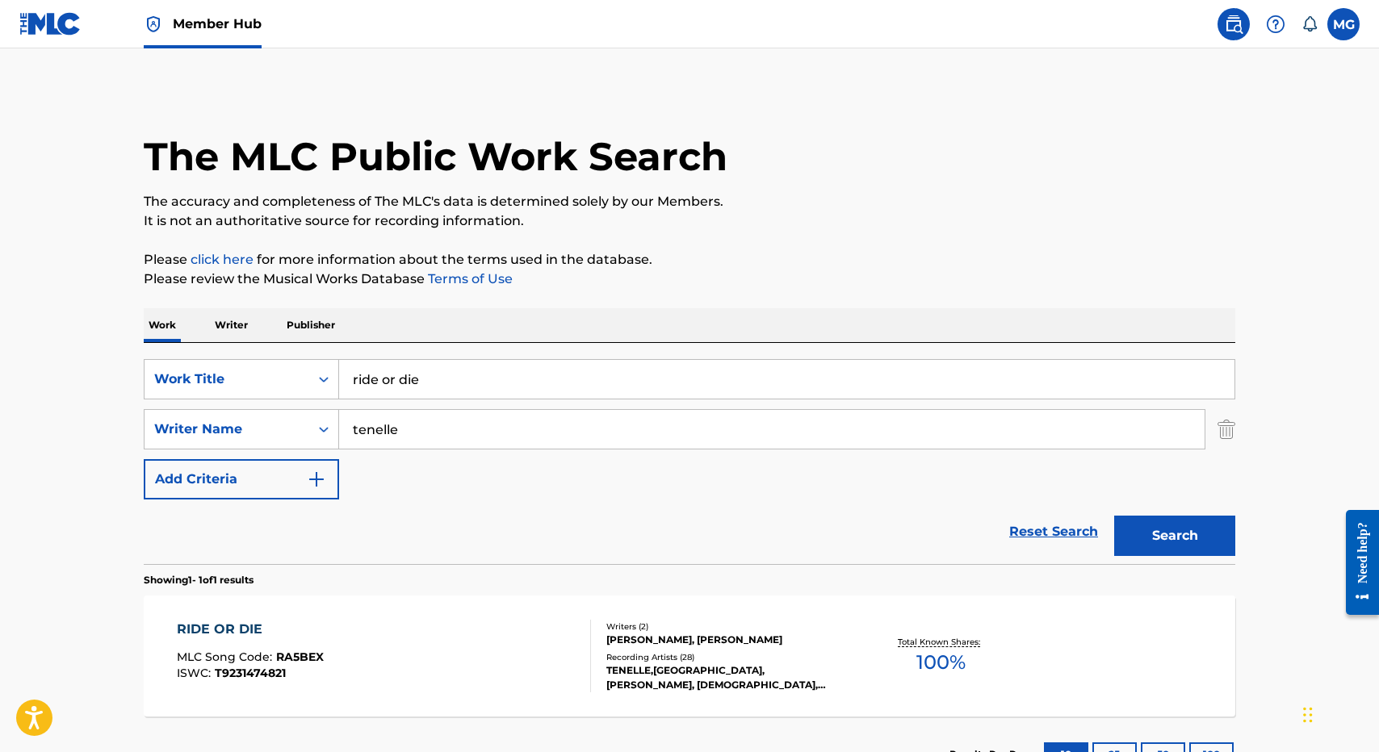
scroll to position [1, 0]
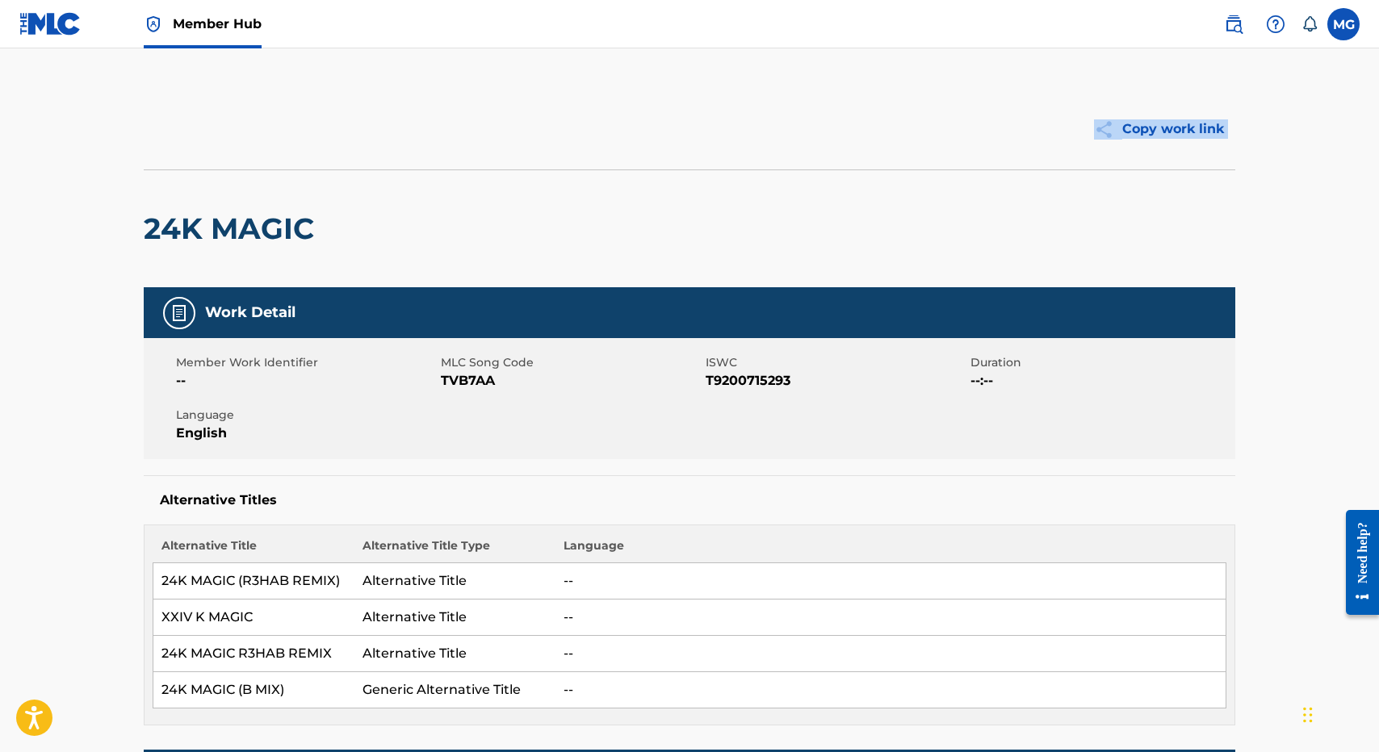
click at [390, 175] on div "24K MAGIC" at bounding box center [689, 229] width 1091 height 118
click at [397, 198] on div "24K MAGIC" at bounding box center [689, 229] width 1091 height 118
